Goal: Navigation & Orientation: Understand site structure

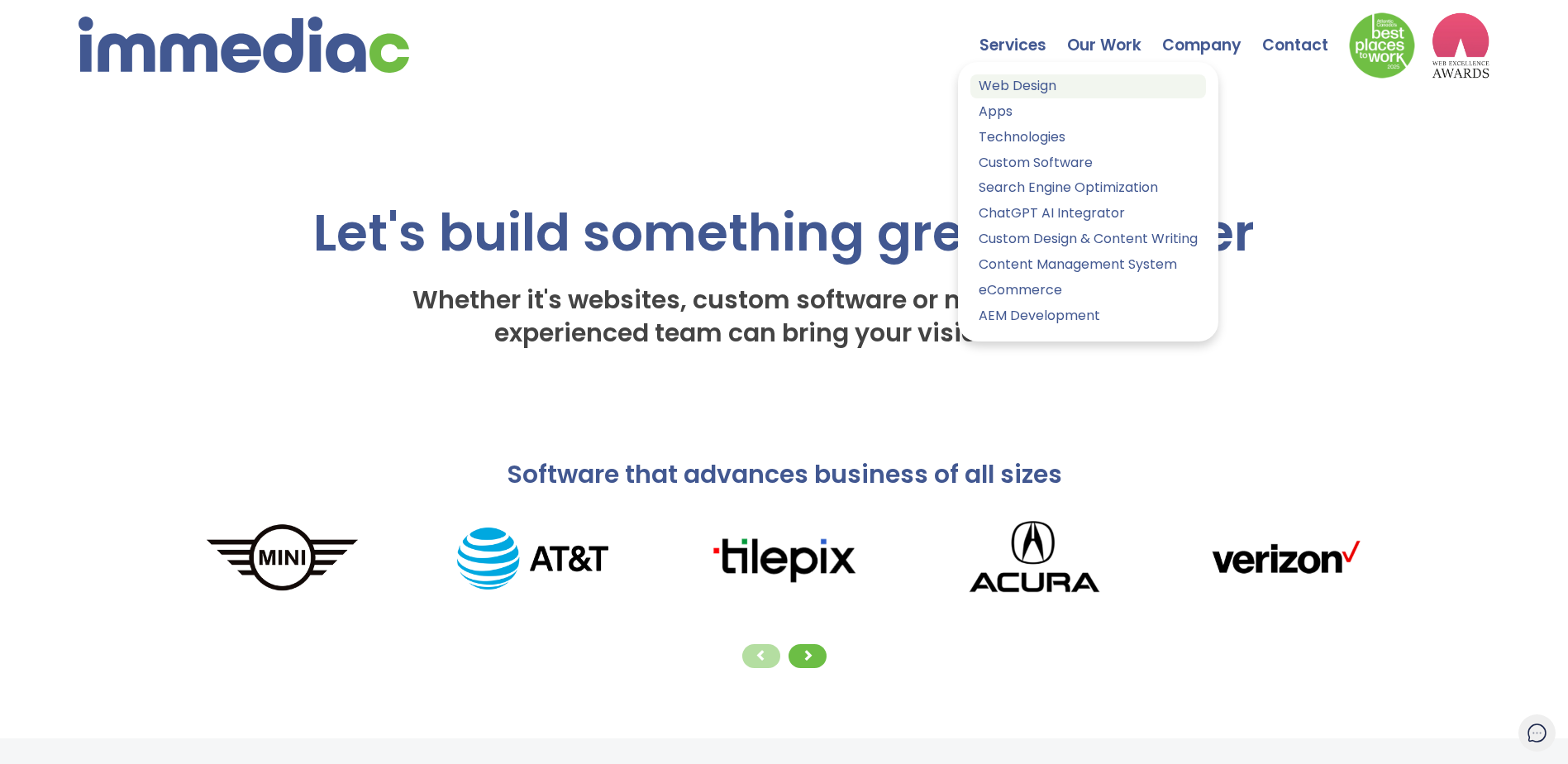
click at [1025, 84] on link "Web Design" at bounding box center [1088, 87] width 236 height 24
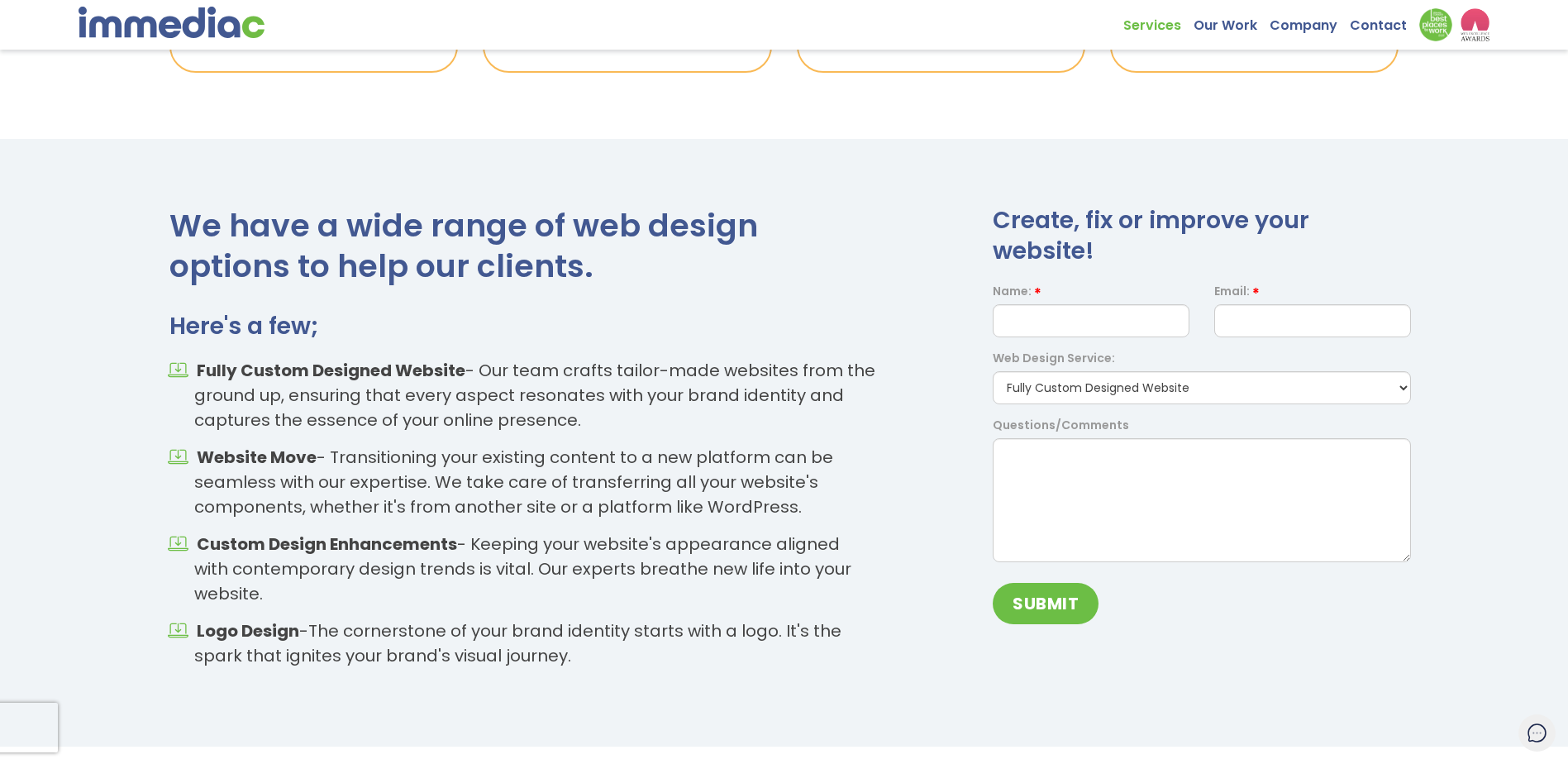
scroll to position [1212, 0]
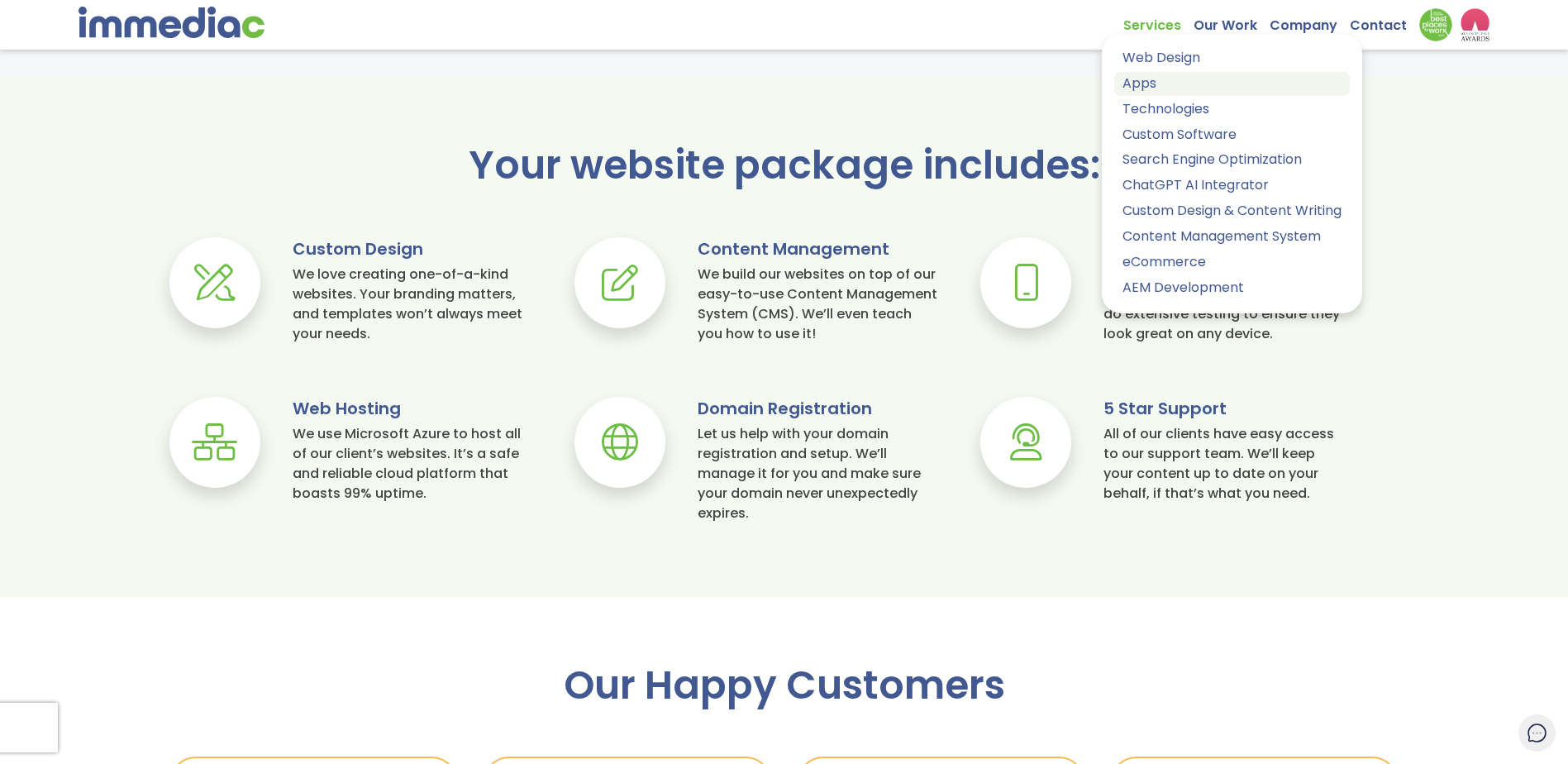
click at [1163, 87] on link "Apps" at bounding box center [1232, 84] width 236 height 24
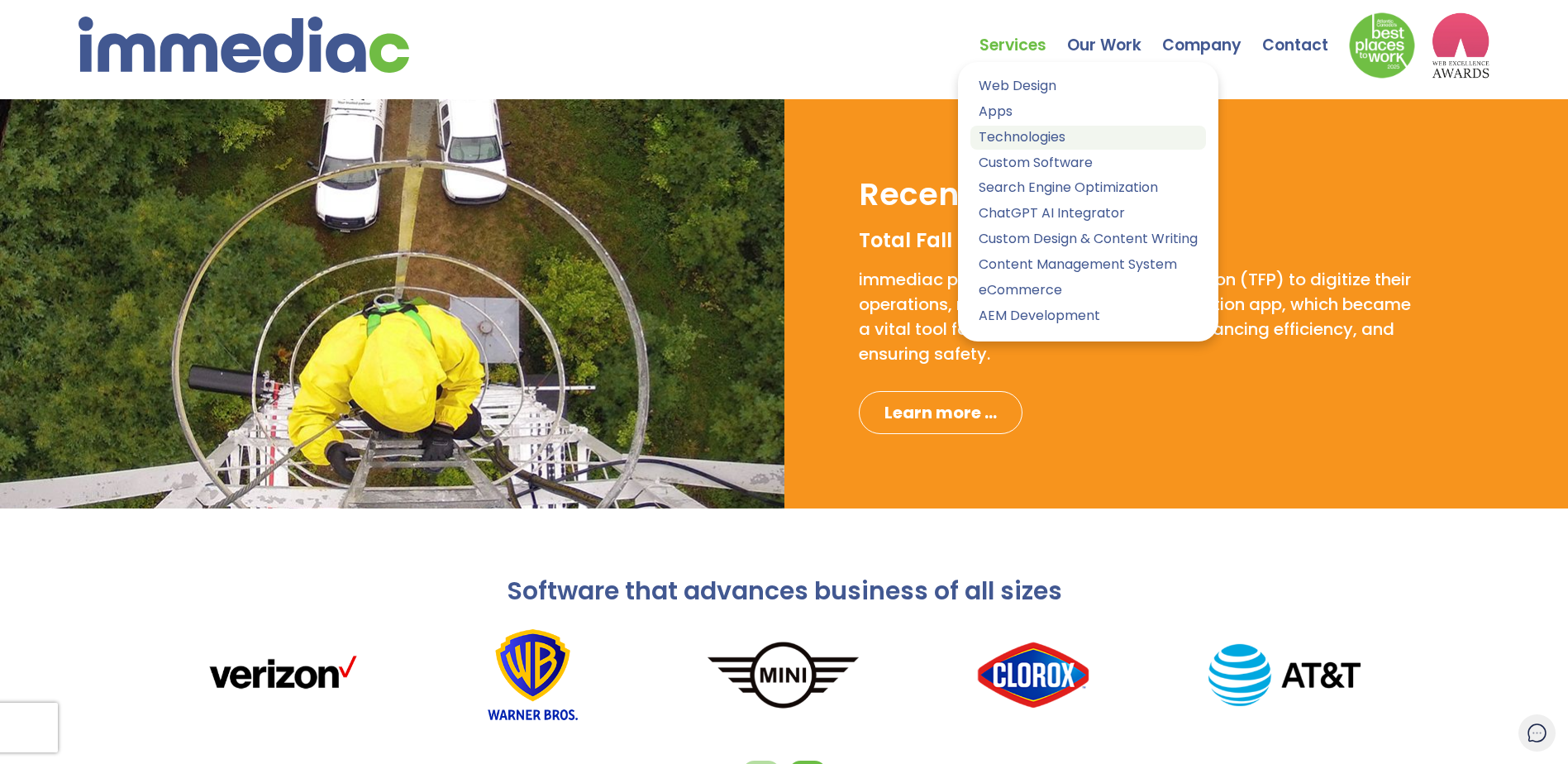
click at [1027, 133] on link "Technologies" at bounding box center [1088, 137] width 236 height 24
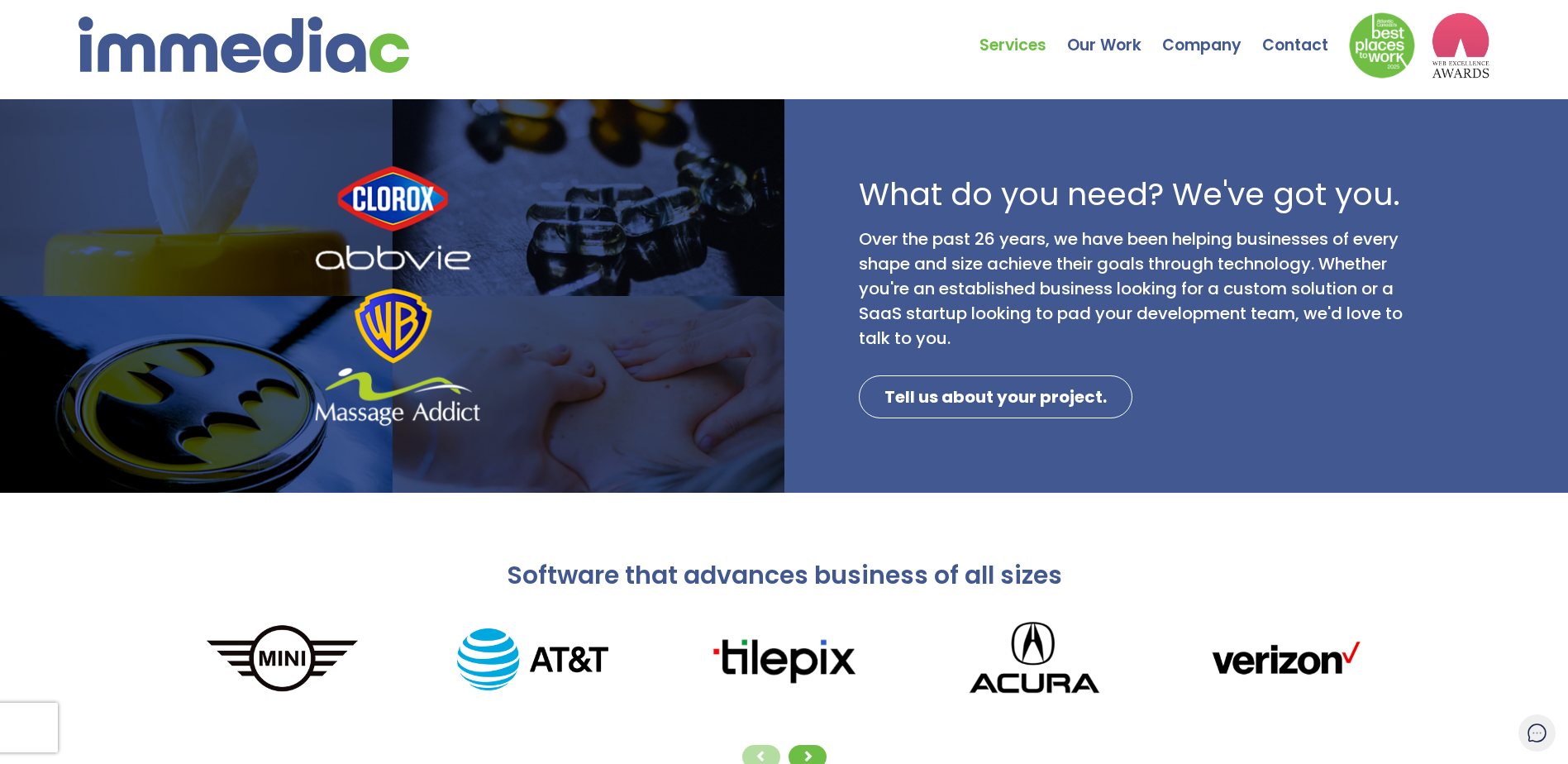
click at [1283, 574] on div "Software that advances business of all sizes" at bounding box center [784, 576] width 1255 height 33
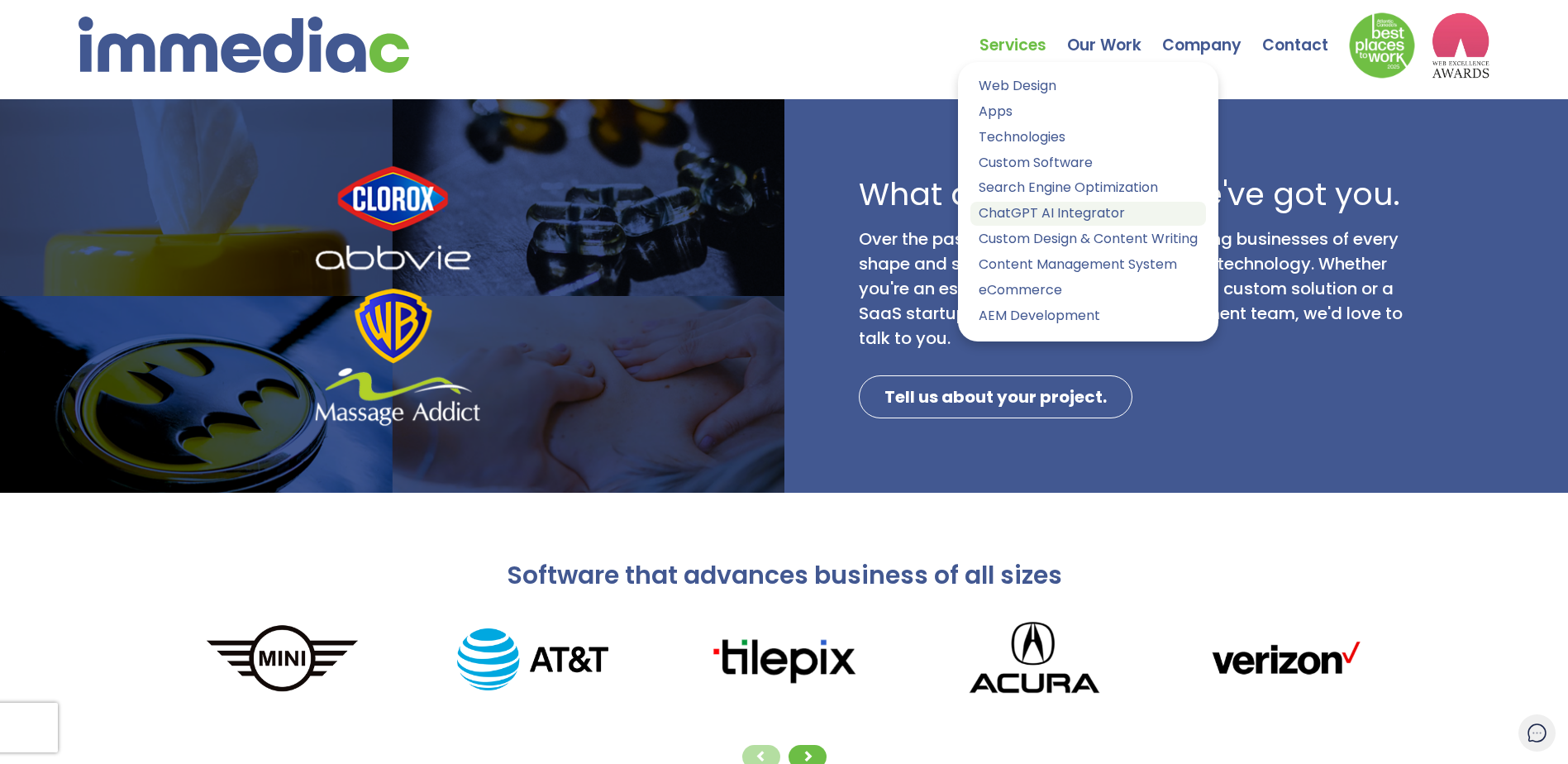
click at [1035, 206] on link "ChatGPT AI Integrator" at bounding box center [1088, 214] width 236 height 24
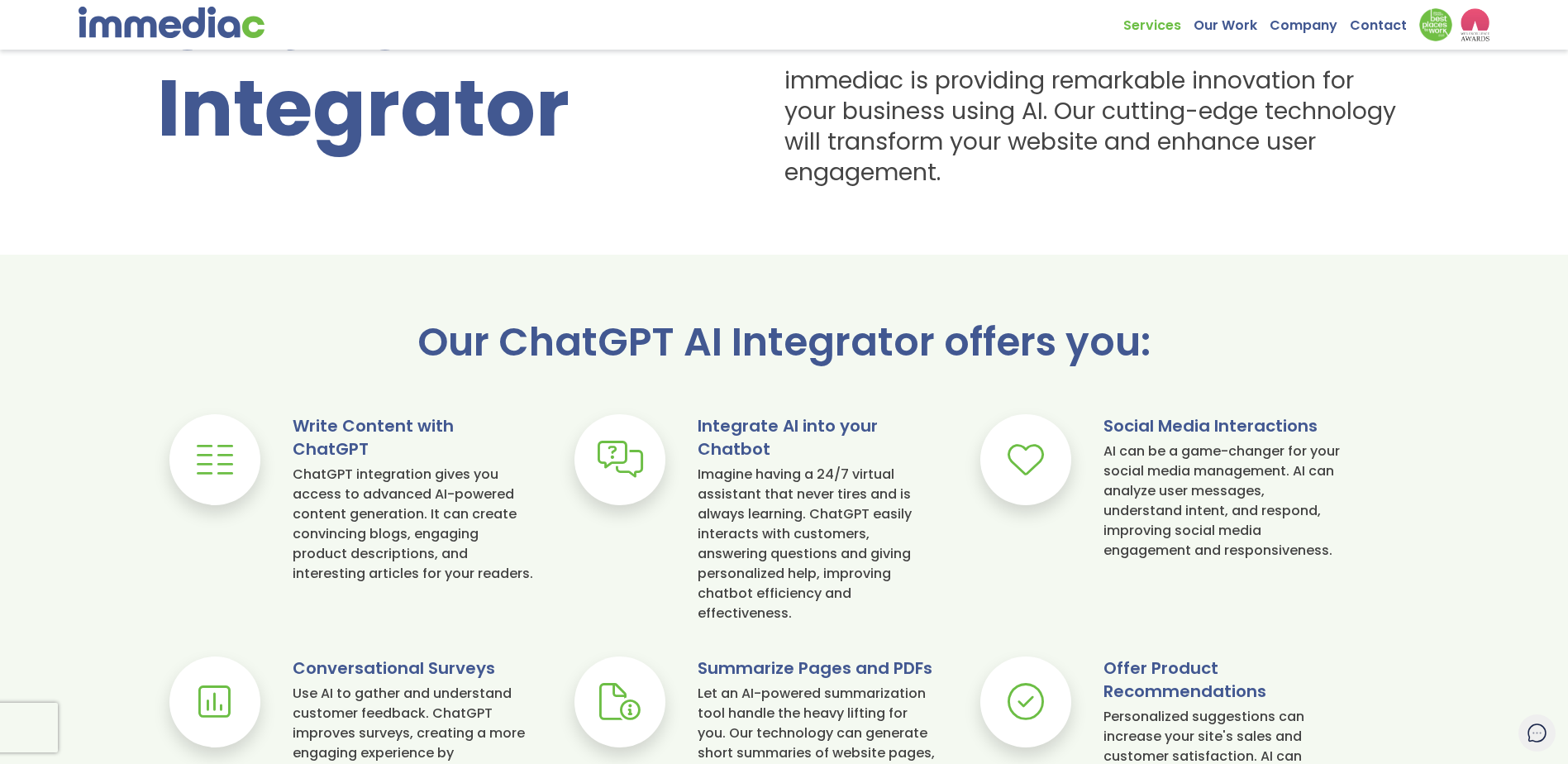
scroll to position [579, 0]
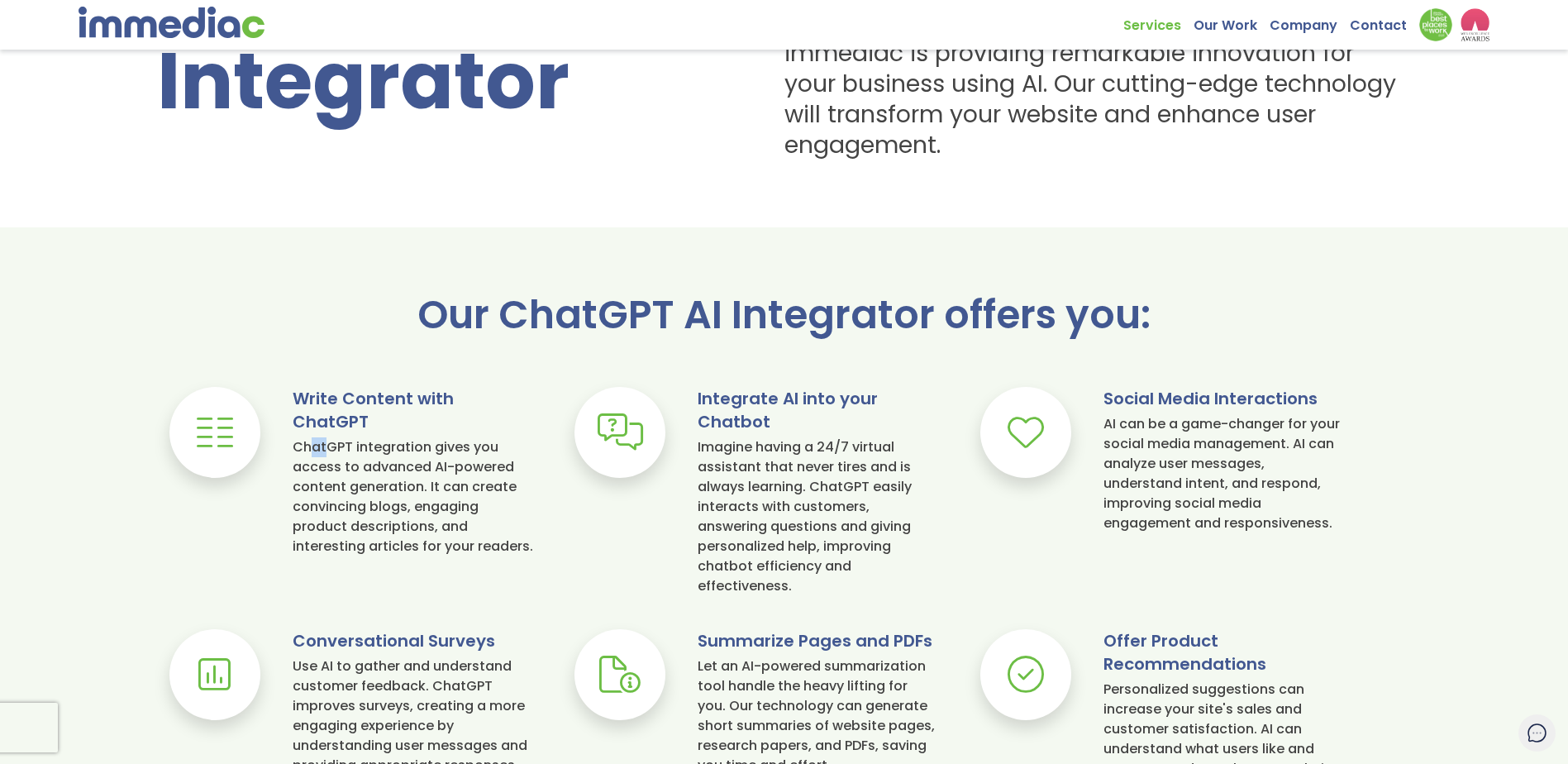
drag, startPoint x: 315, startPoint y: 426, endPoint x: 362, endPoint y: 427, distance: 47.0
click at [362, 438] on div "ChatGPT integration gives you access to advanced AI-powered content generation.…" at bounding box center [414, 497] width 241 height 119
drag, startPoint x: 362, startPoint y: 427, endPoint x: 477, endPoint y: 436, distance: 115.4
click at [477, 438] on div "ChatGPT integration gives you access to advanced AI-powered content generation.…" at bounding box center [414, 497] width 241 height 119
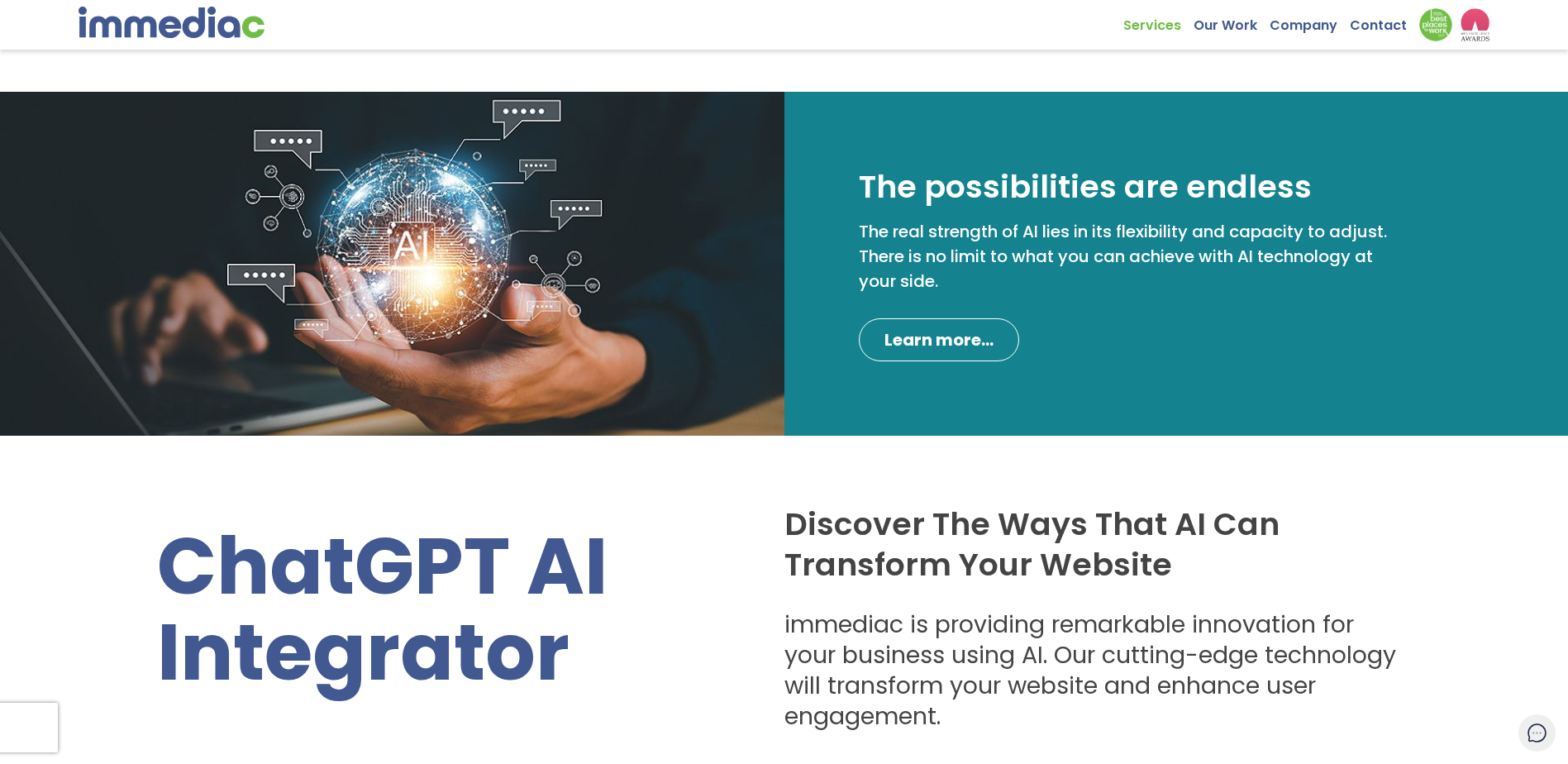
scroll to position [0, 0]
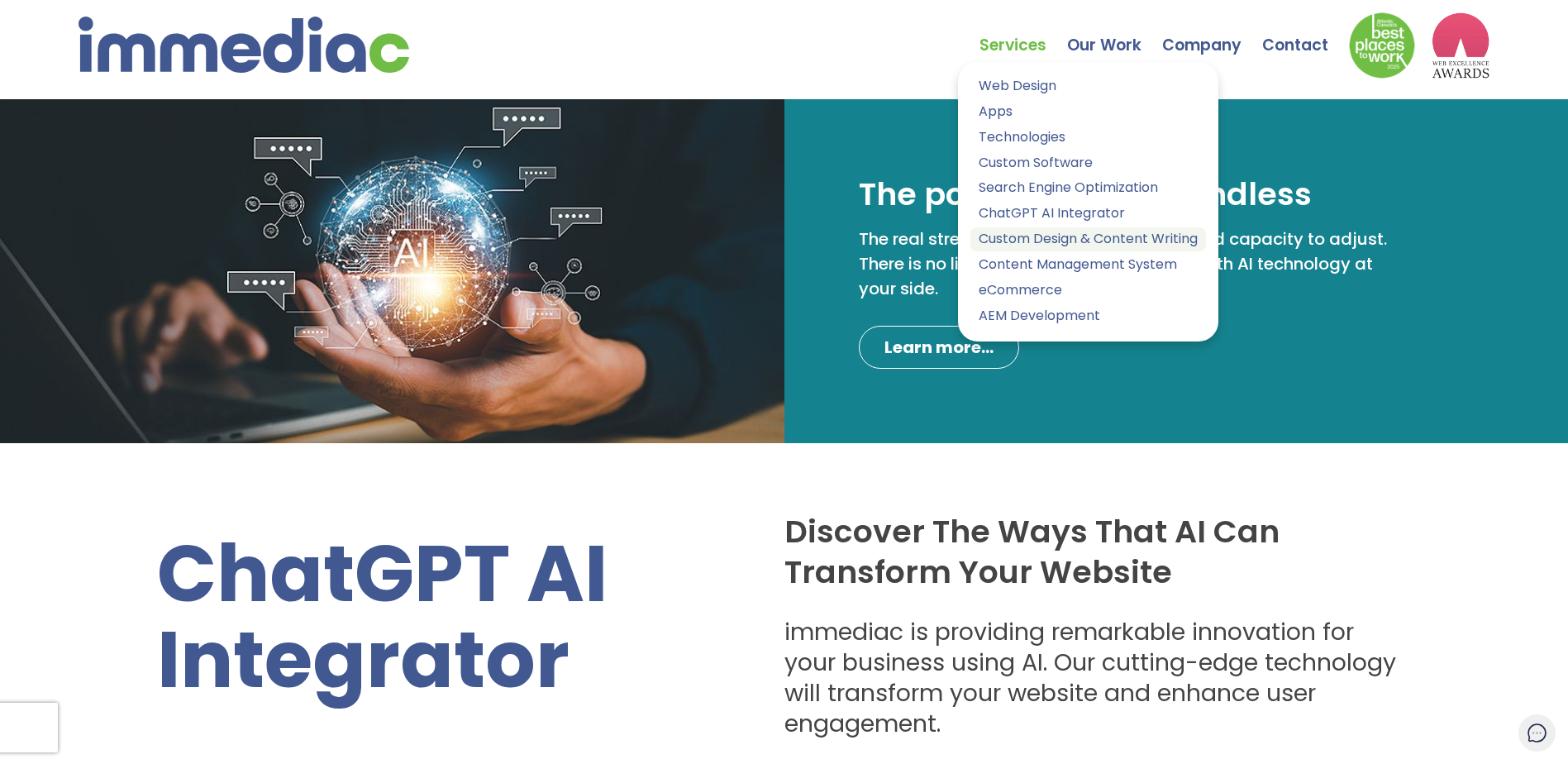
click at [1009, 241] on link "Custom Design & Content Writing" at bounding box center [1088, 240] width 236 height 24
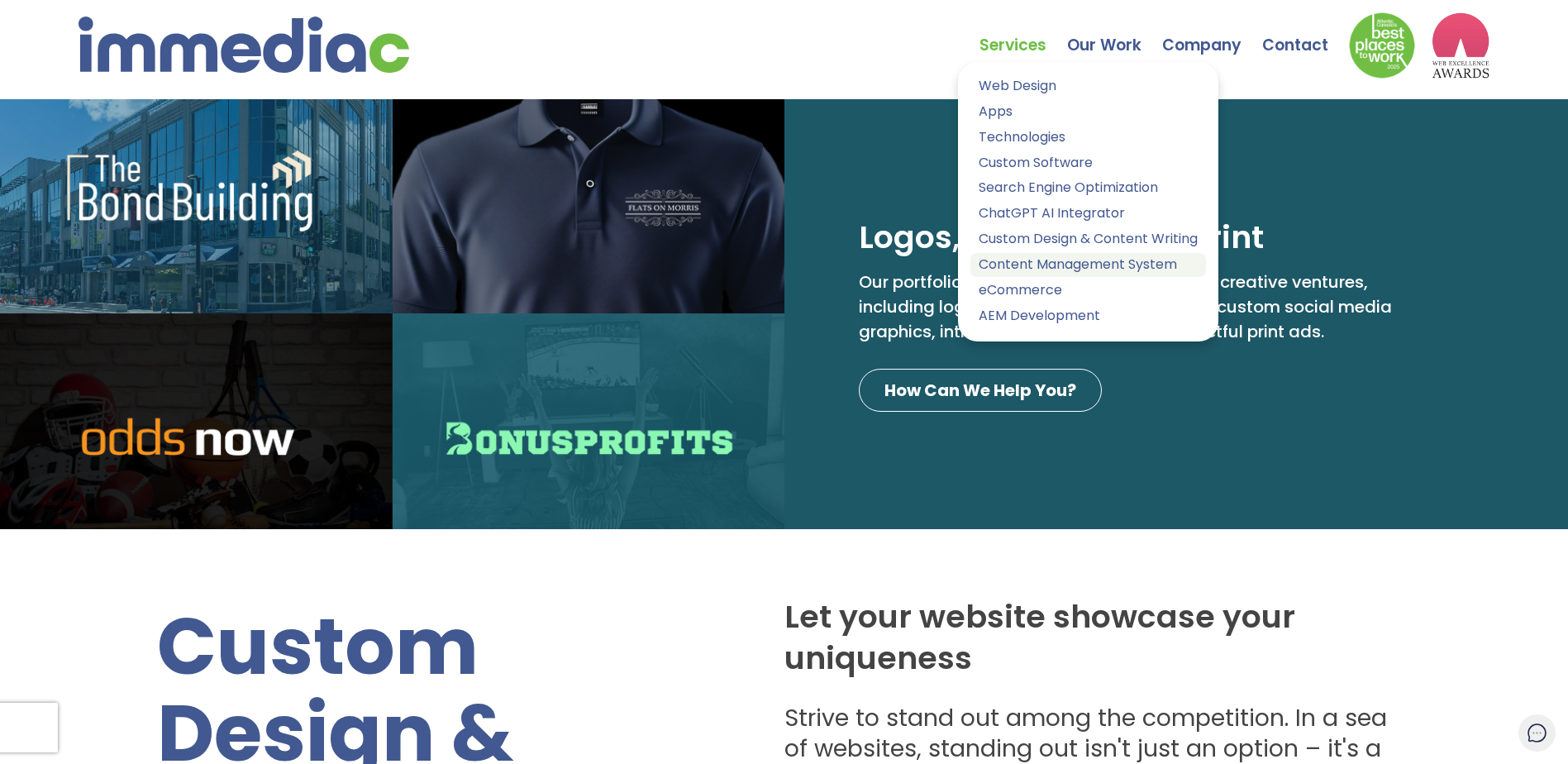
click at [1020, 260] on link "Content Management System" at bounding box center [1088, 265] width 236 height 24
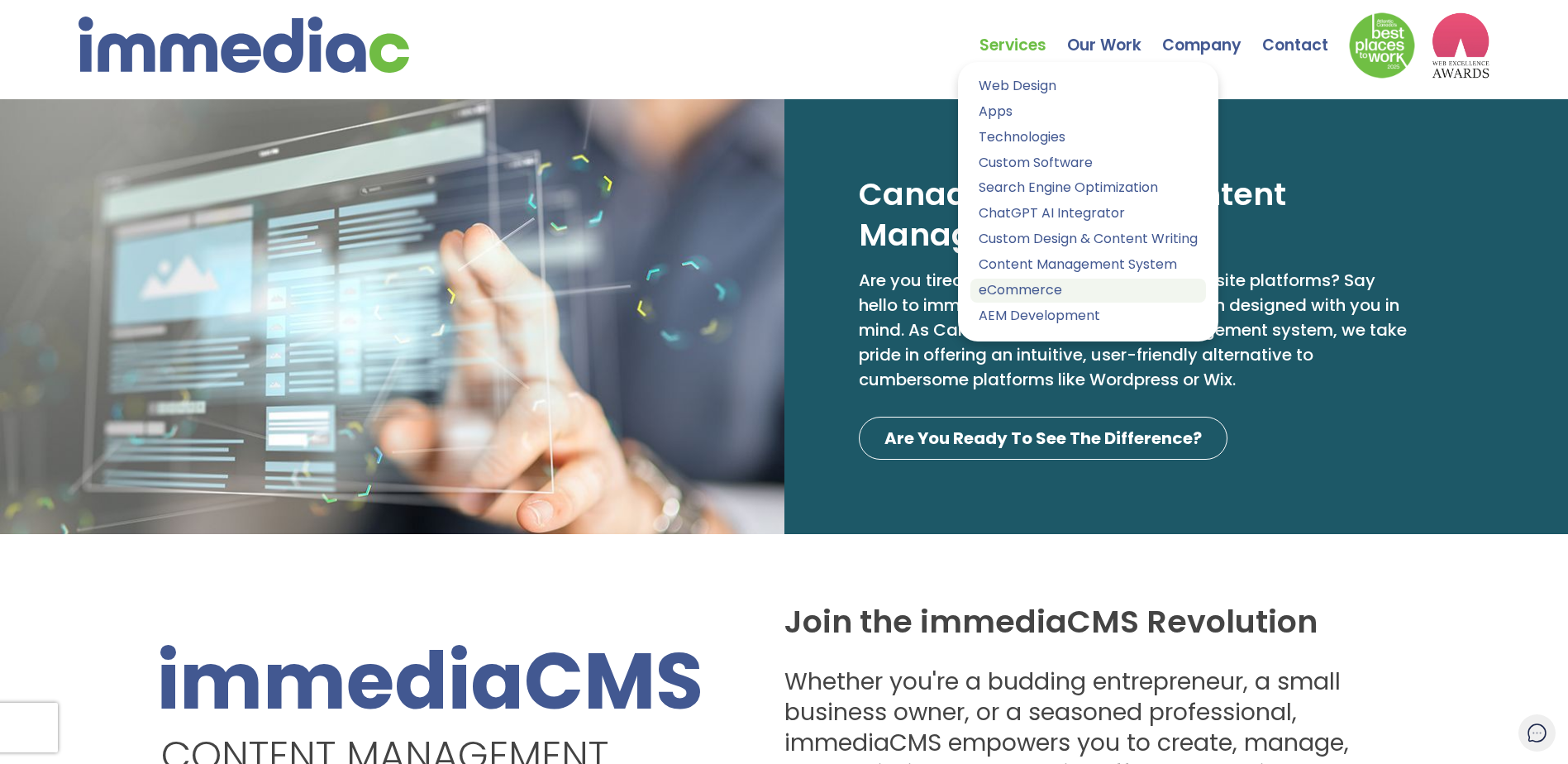
click at [1029, 290] on link "eCommerce" at bounding box center [1088, 290] width 236 height 24
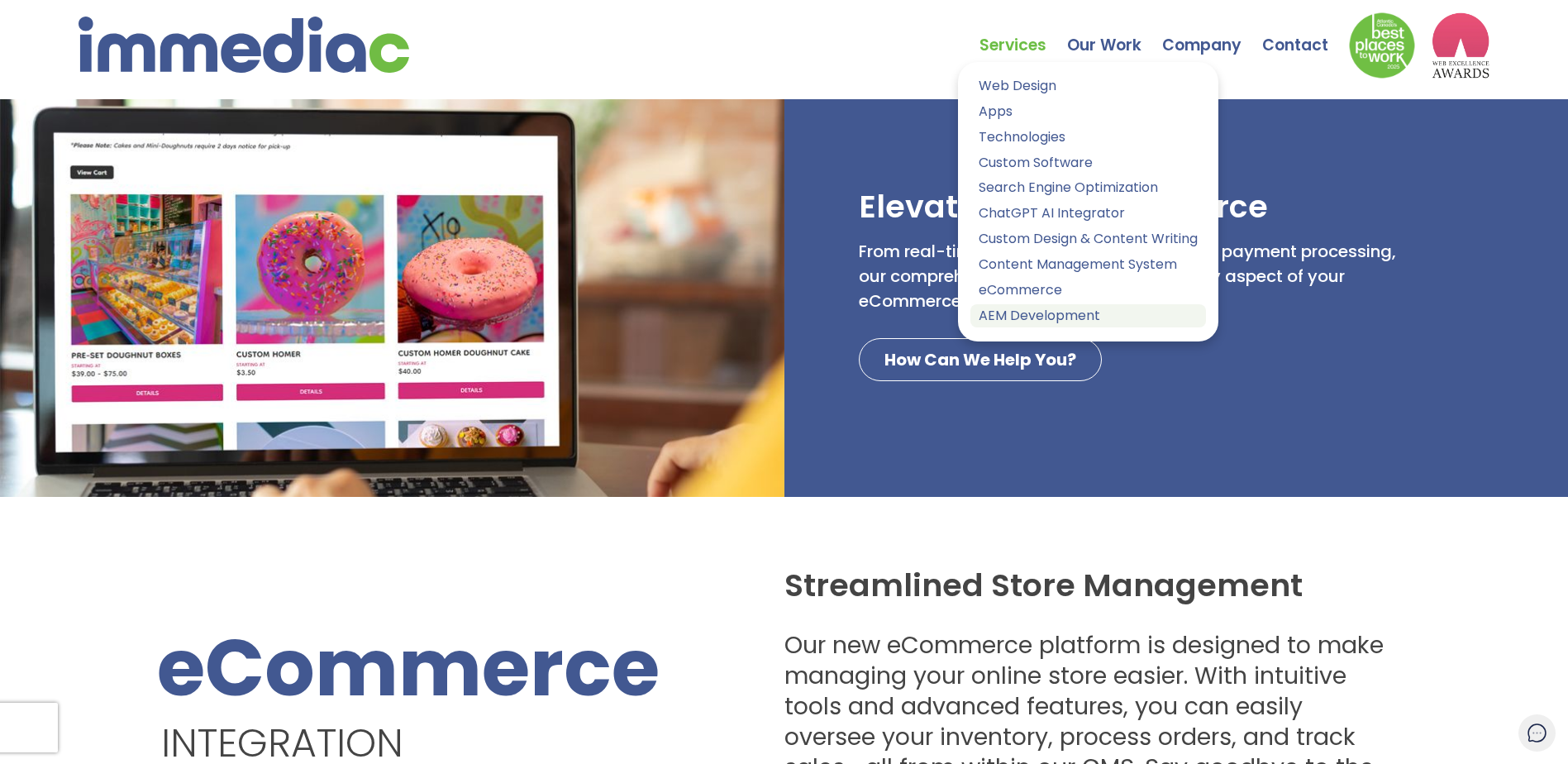
click at [1019, 324] on link "AEM Development" at bounding box center [1088, 316] width 236 height 24
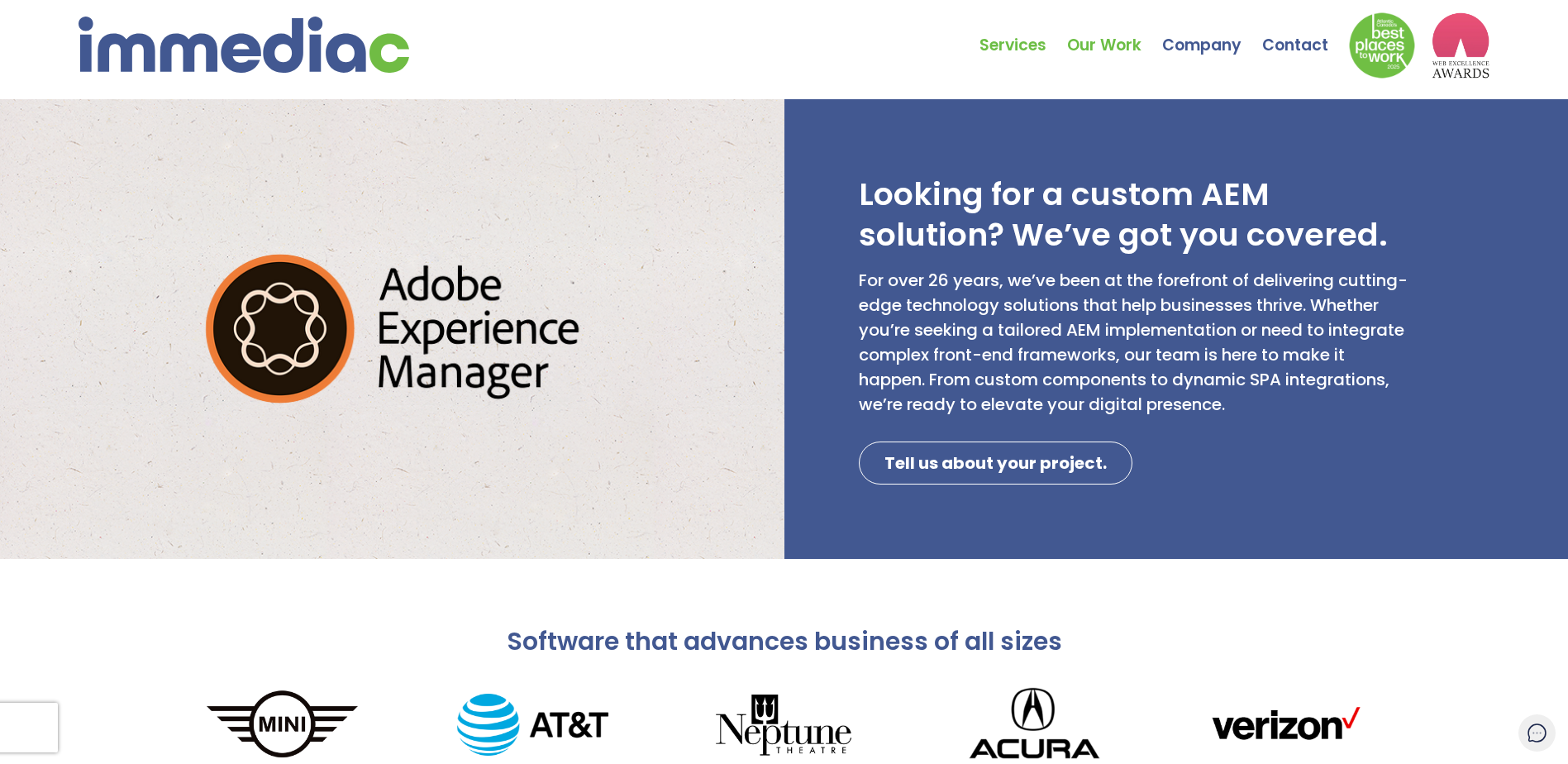
click at [1106, 46] on link "Our Work" at bounding box center [1114, 32] width 95 height 58
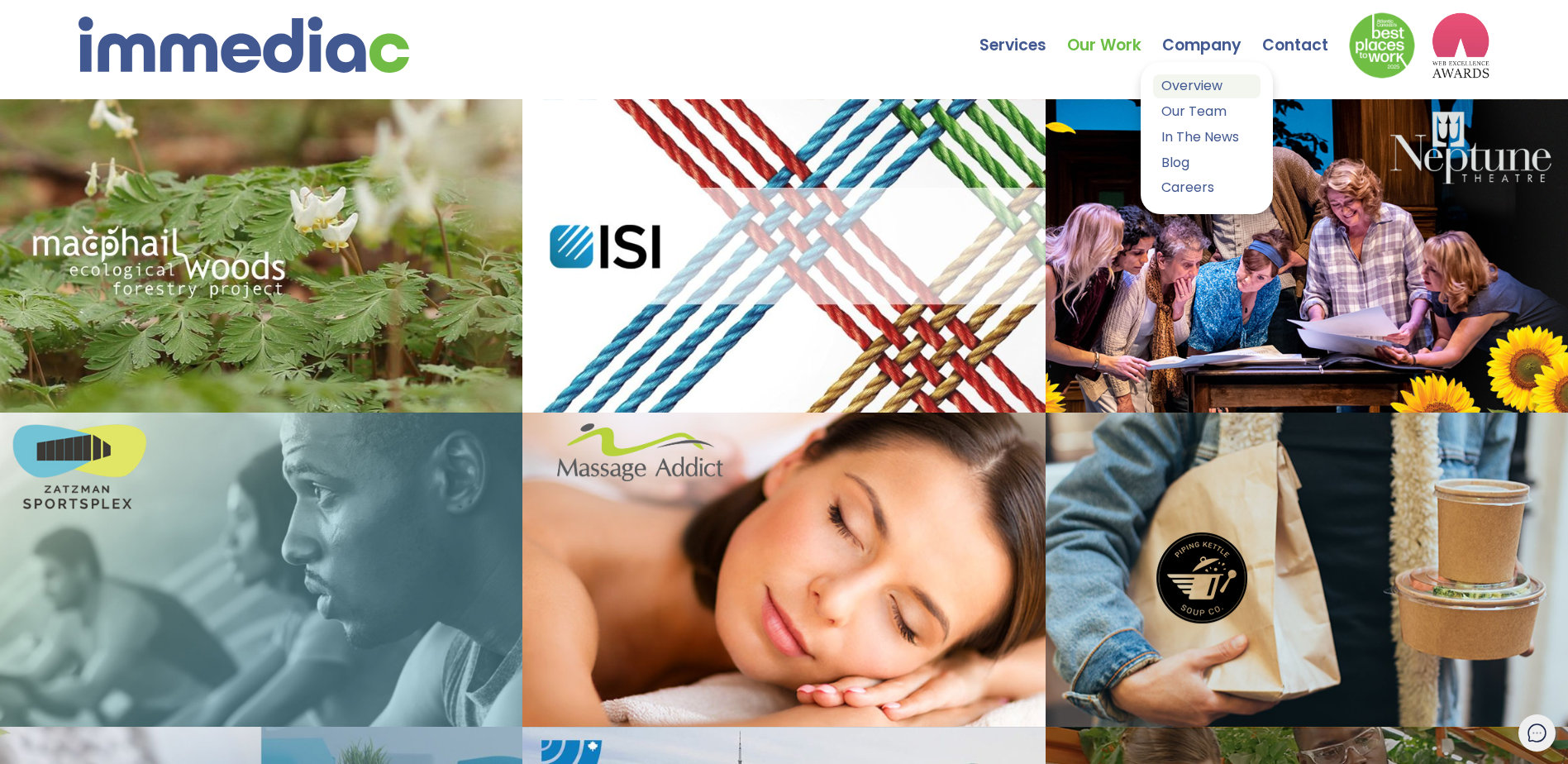
click at [1200, 81] on link "Overview" at bounding box center [1207, 87] width 108 height 24
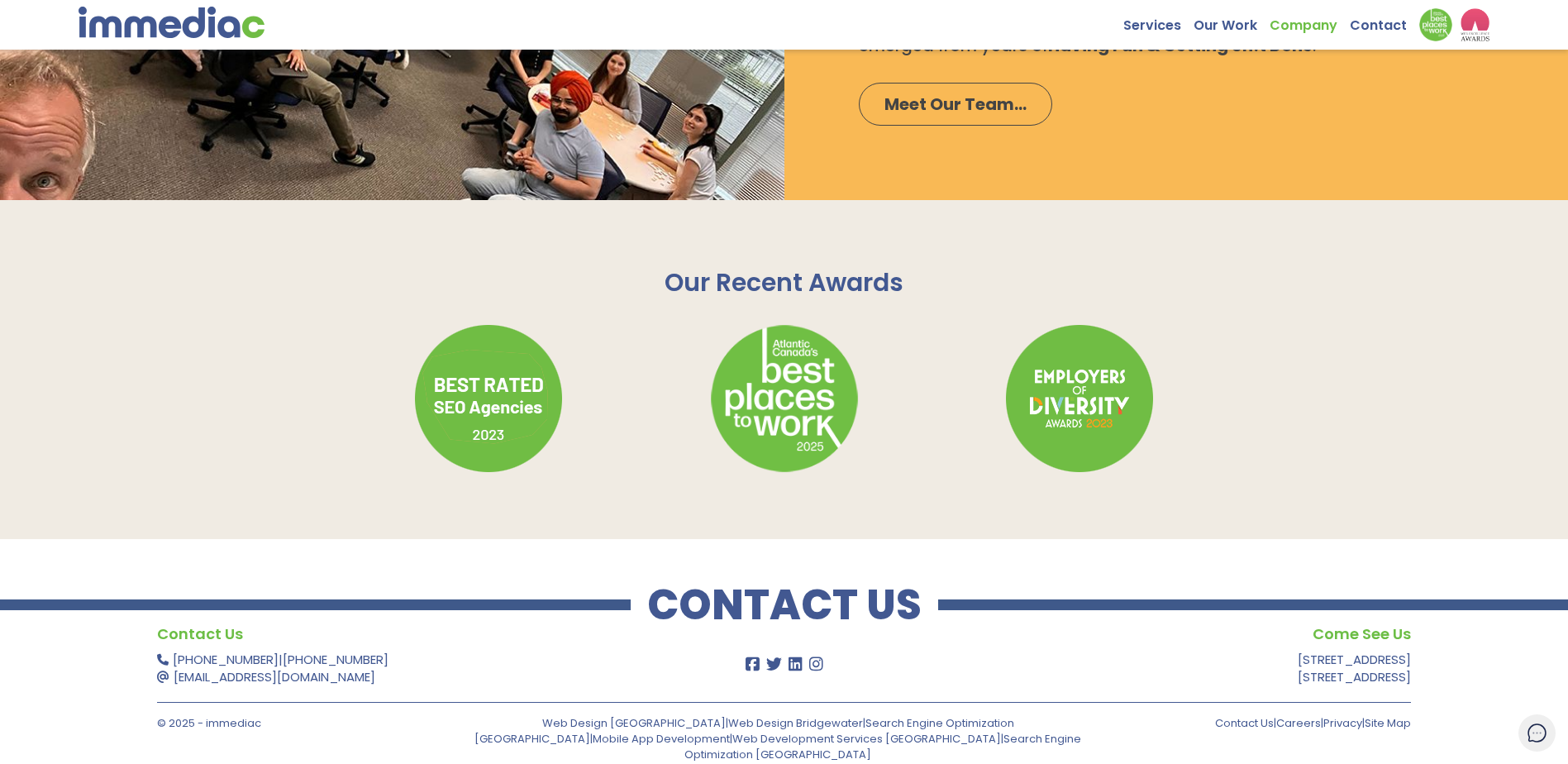
scroll to position [1592, 0]
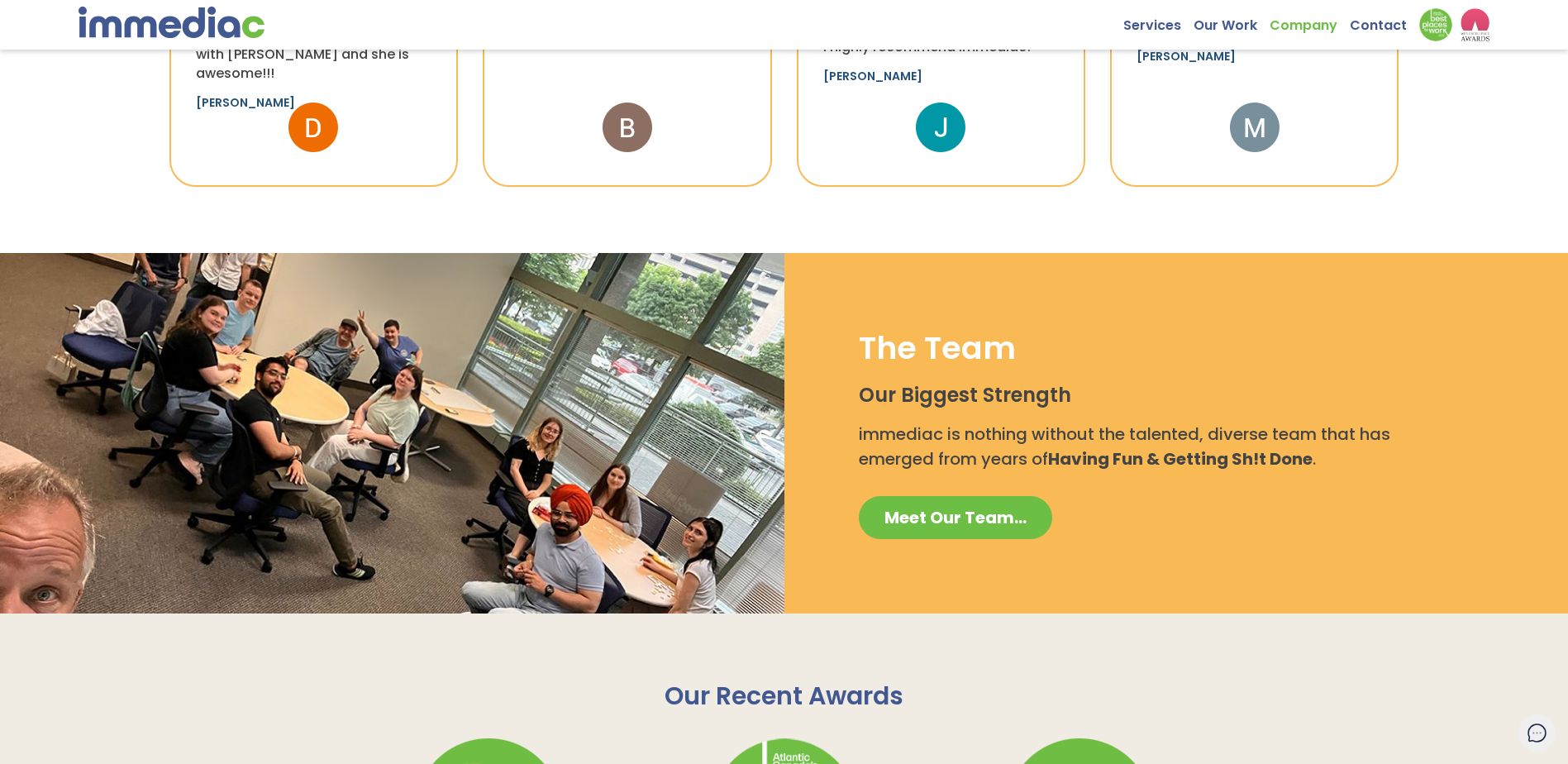
click at [929, 529] on span "Meet Our Team..." at bounding box center [955, 517] width 142 height 23
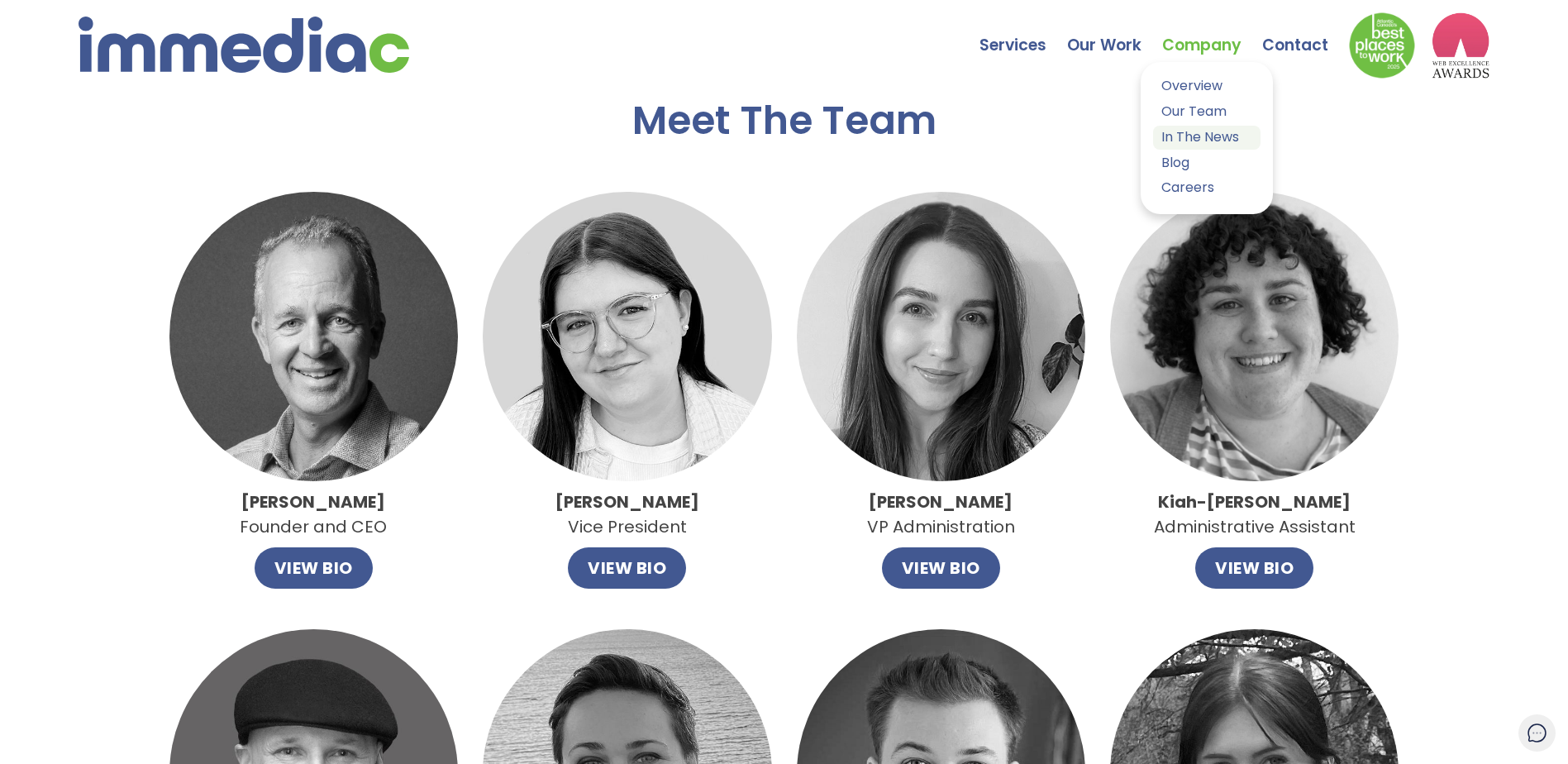
click at [1207, 141] on link "In The News" at bounding box center [1207, 137] width 108 height 24
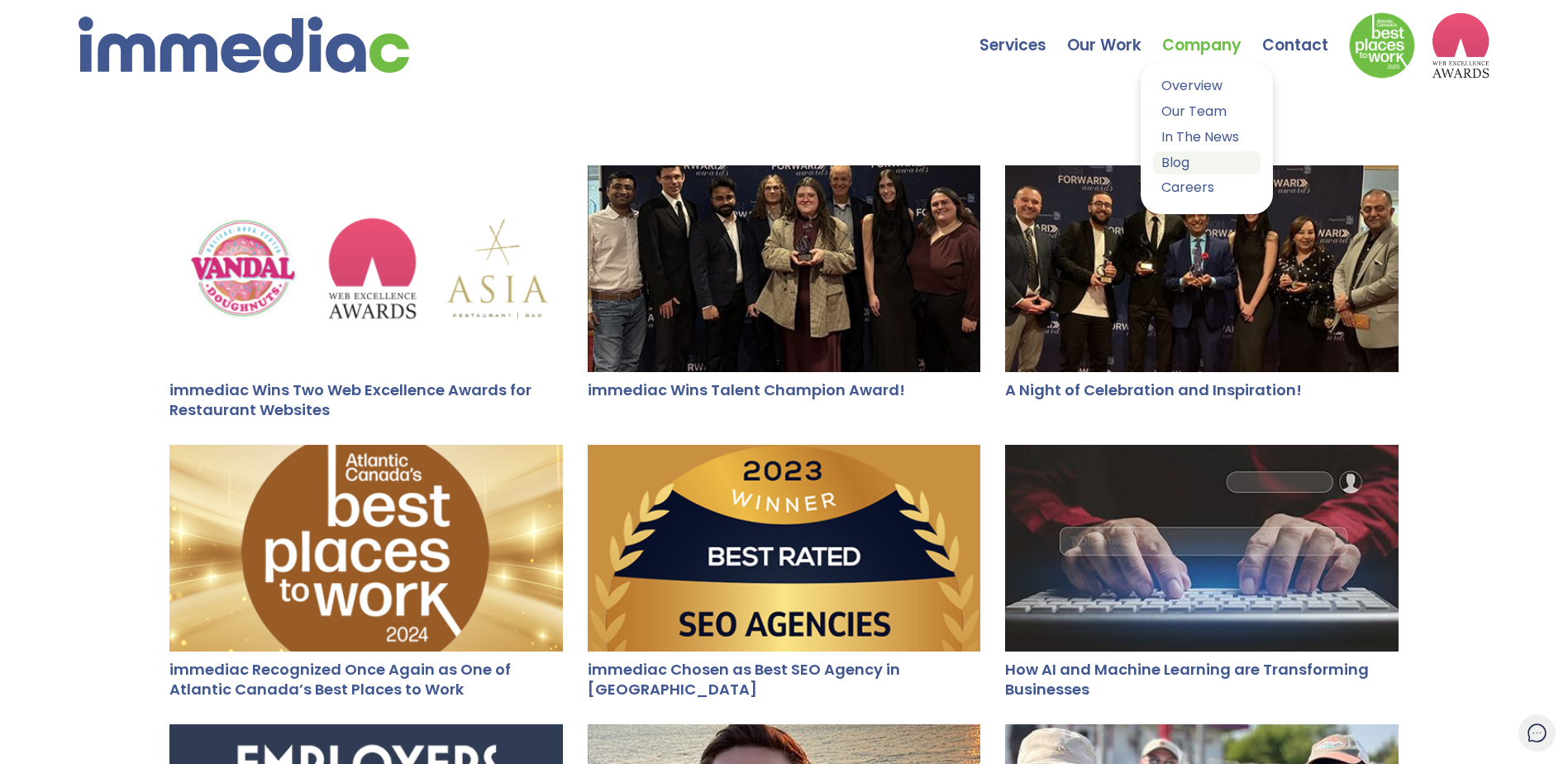
click at [1188, 173] on link "Blog" at bounding box center [1207, 163] width 108 height 24
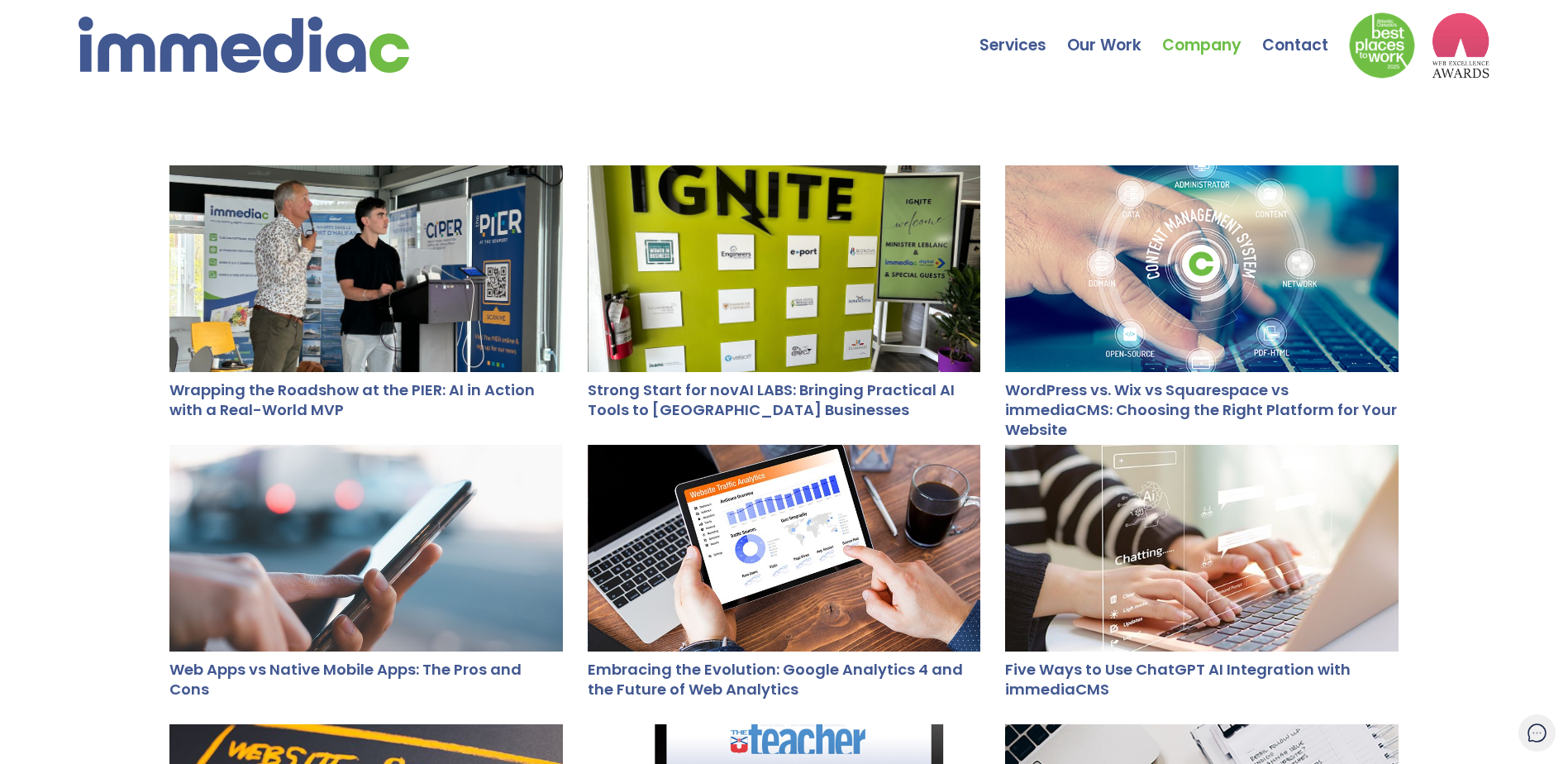
click at [405, 242] on div at bounding box center [366, 268] width 393 height 206
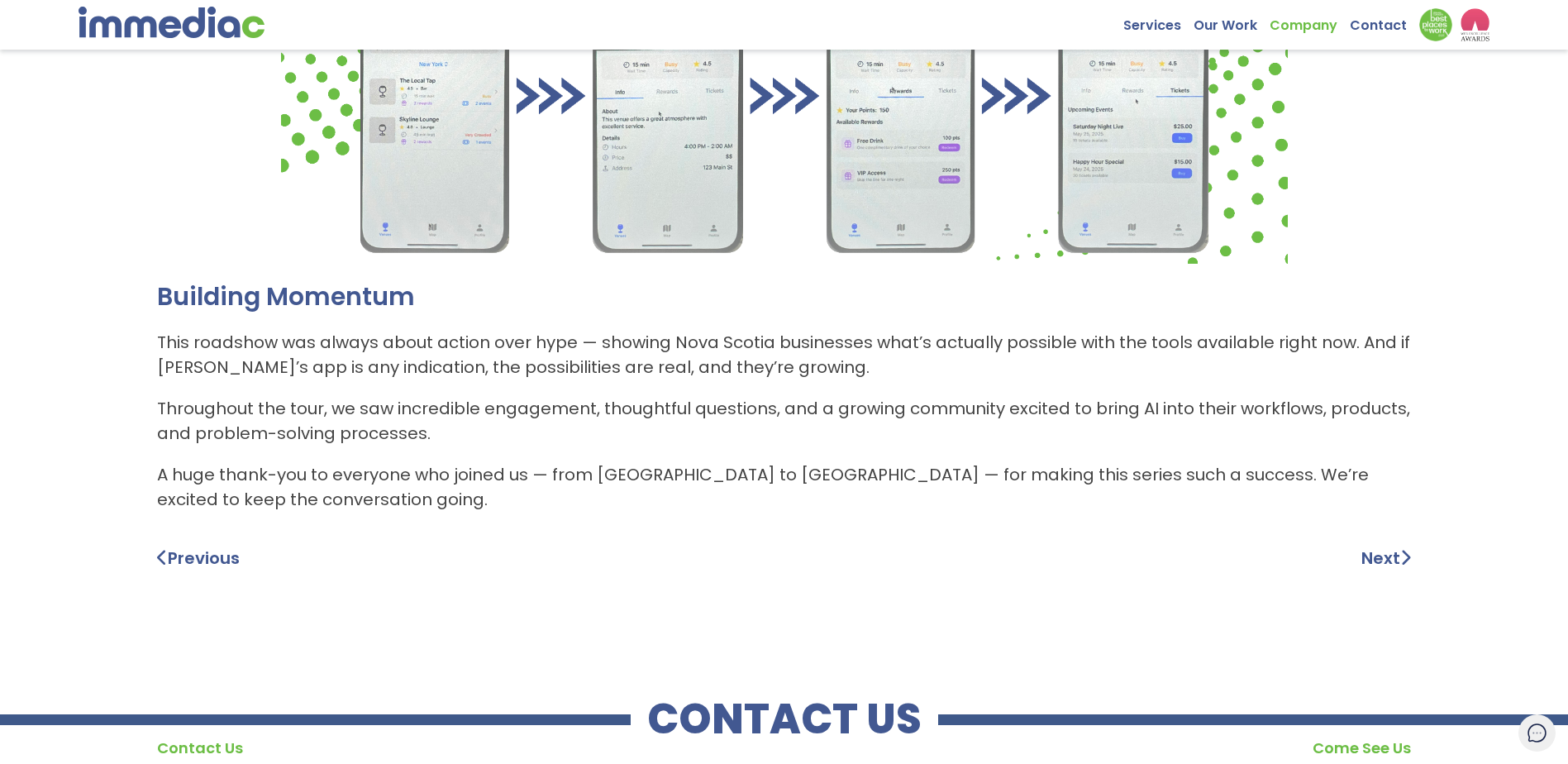
scroll to position [993, 0]
click at [1384, 545] on link "Next" at bounding box center [1387, 557] width 50 height 25
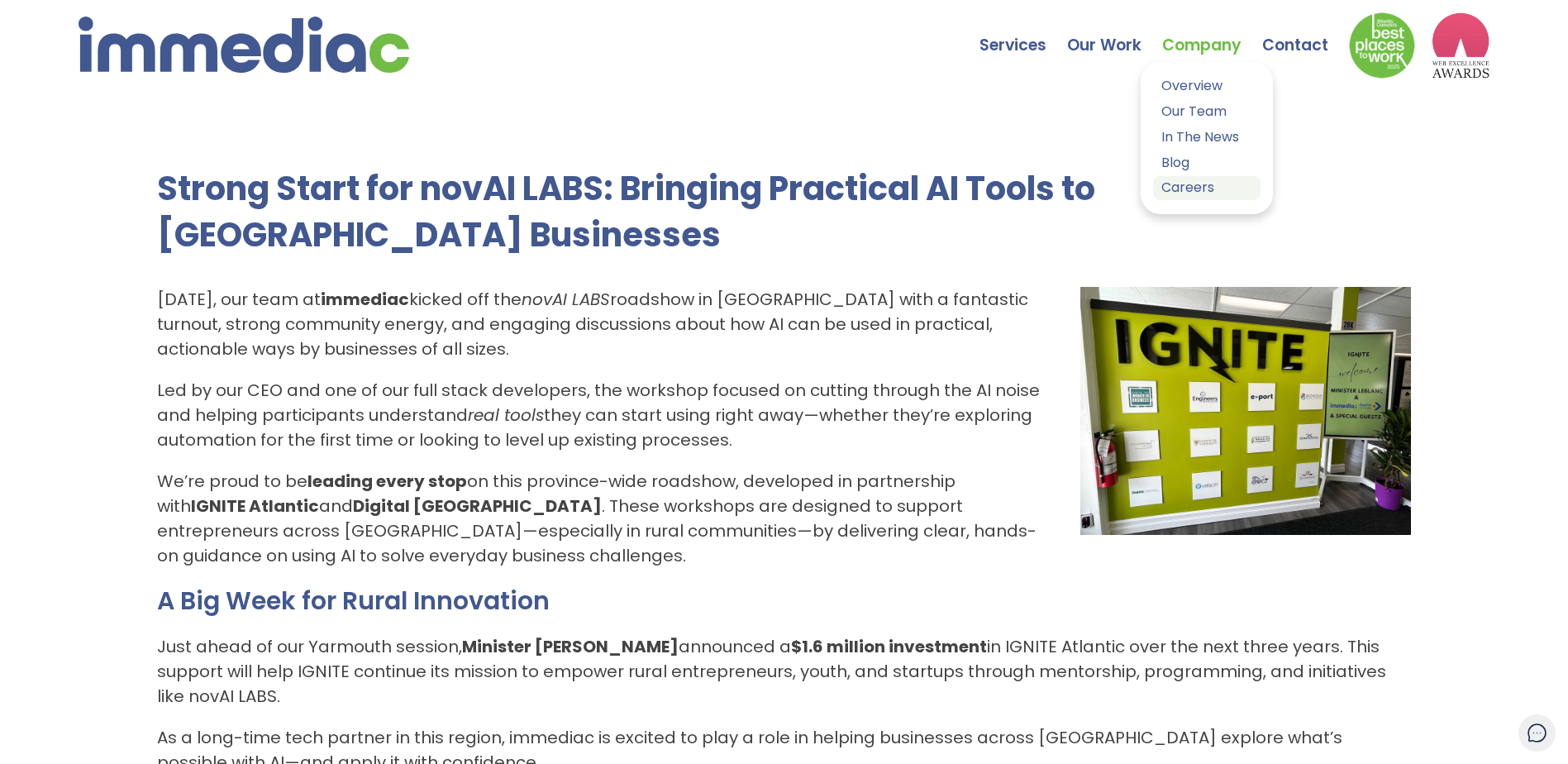
click at [1187, 184] on link "Careers" at bounding box center [1207, 188] width 108 height 24
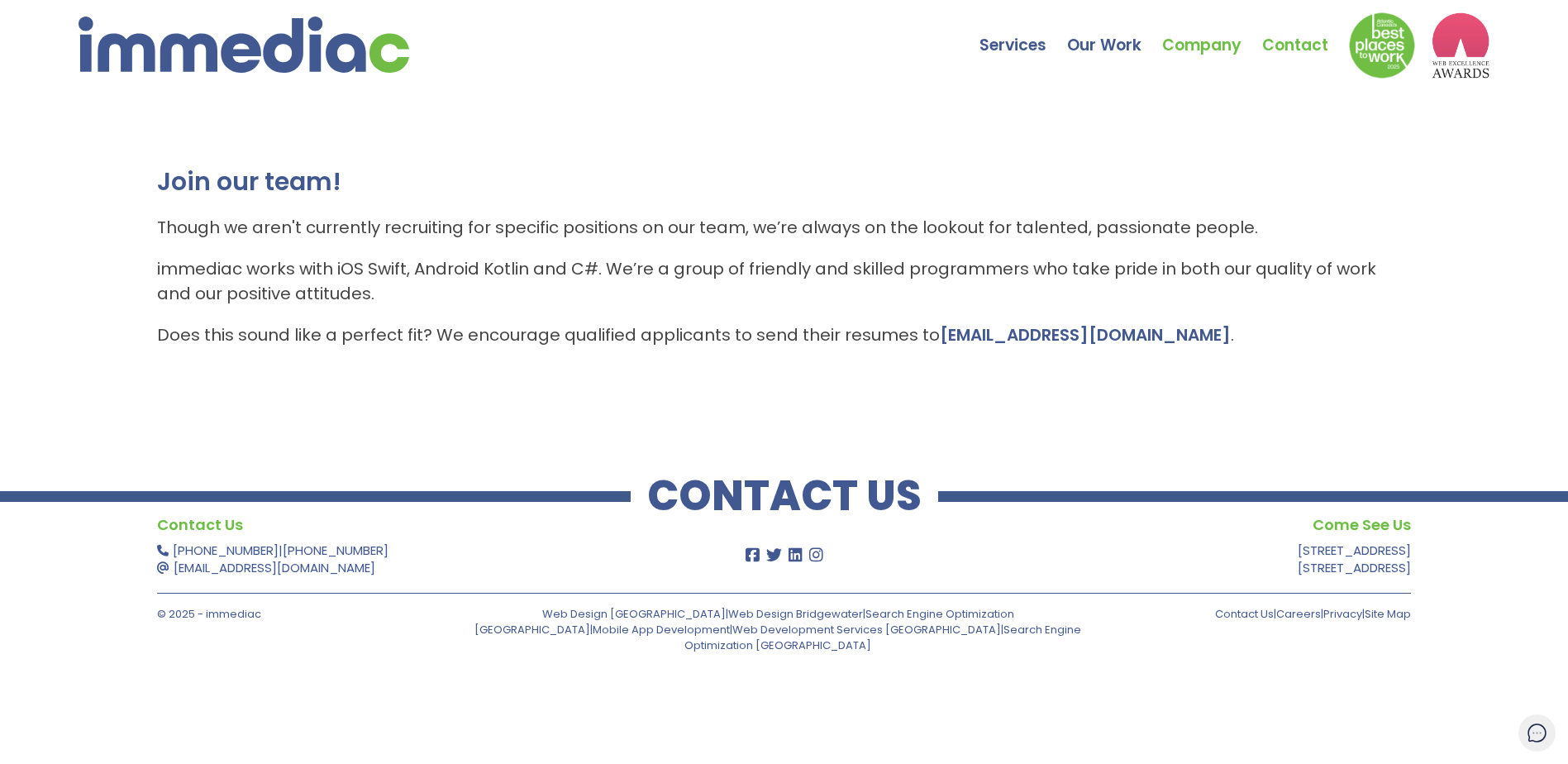
click at [1297, 49] on link "Contact" at bounding box center [1305, 32] width 87 height 58
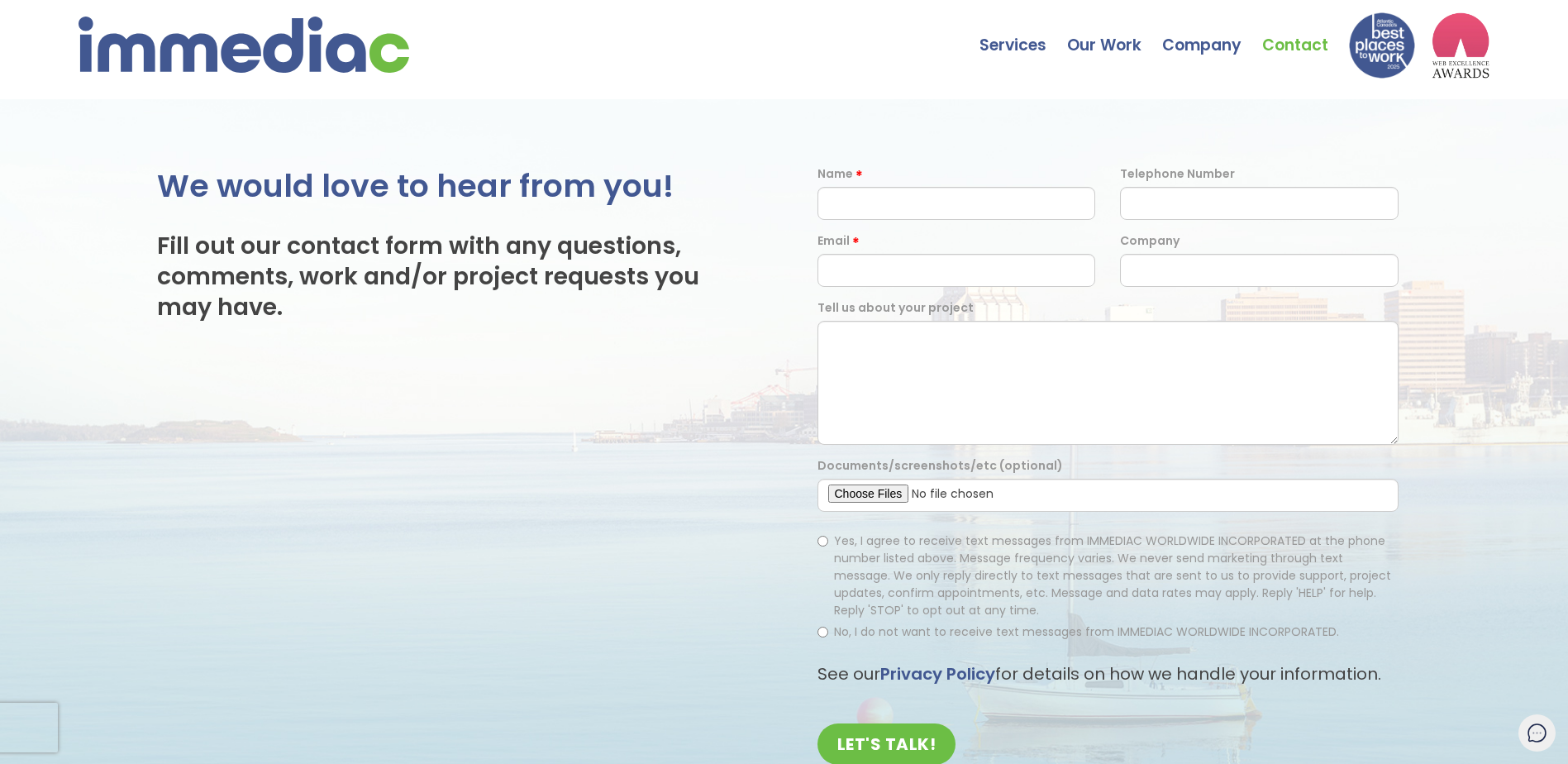
click at [1395, 53] on img at bounding box center [1382, 45] width 66 height 66
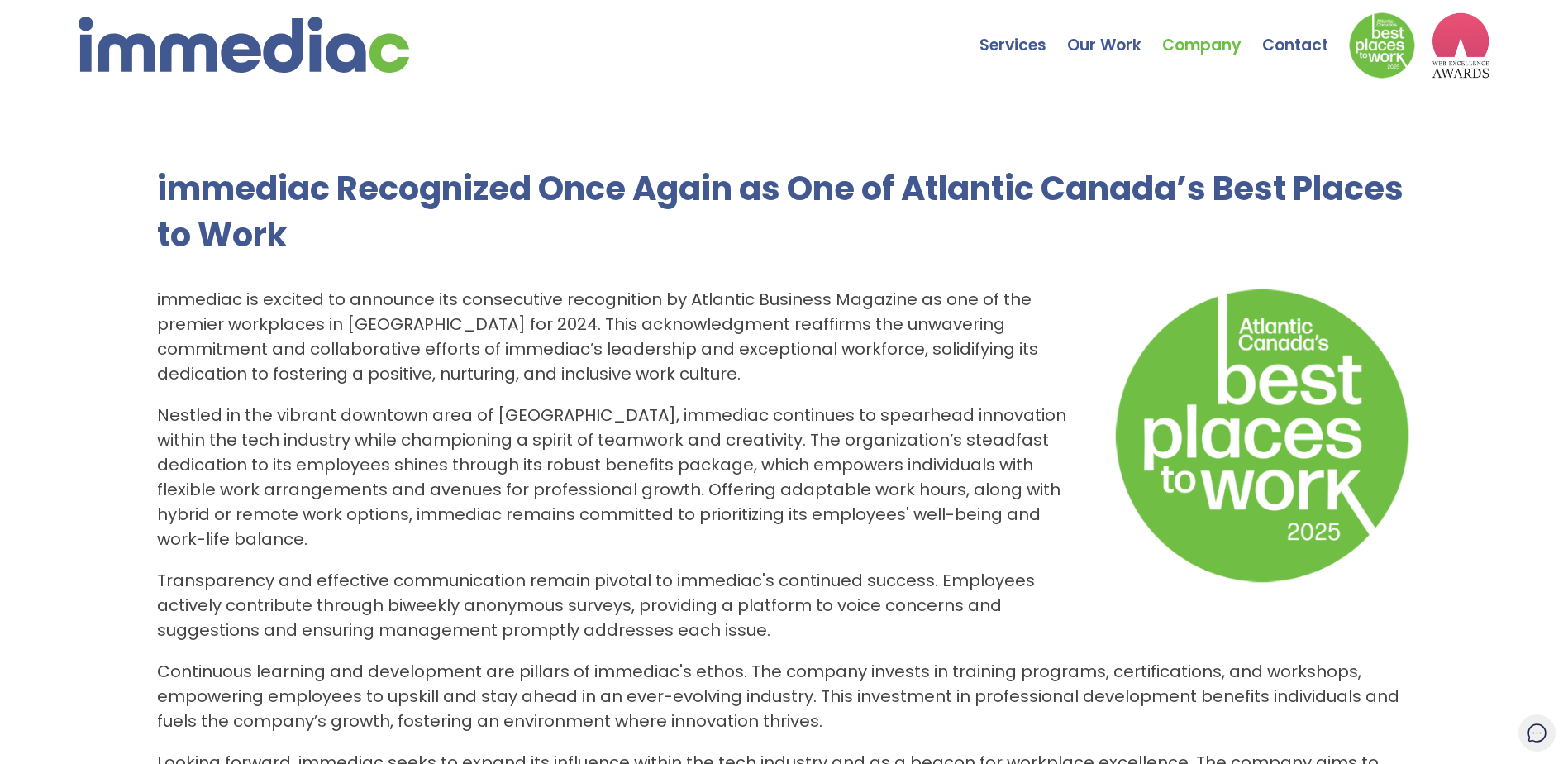
click at [1460, 53] on img at bounding box center [1460, 45] width 58 height 66
